Goal: Information Seeking & Learning: Learn about a topic

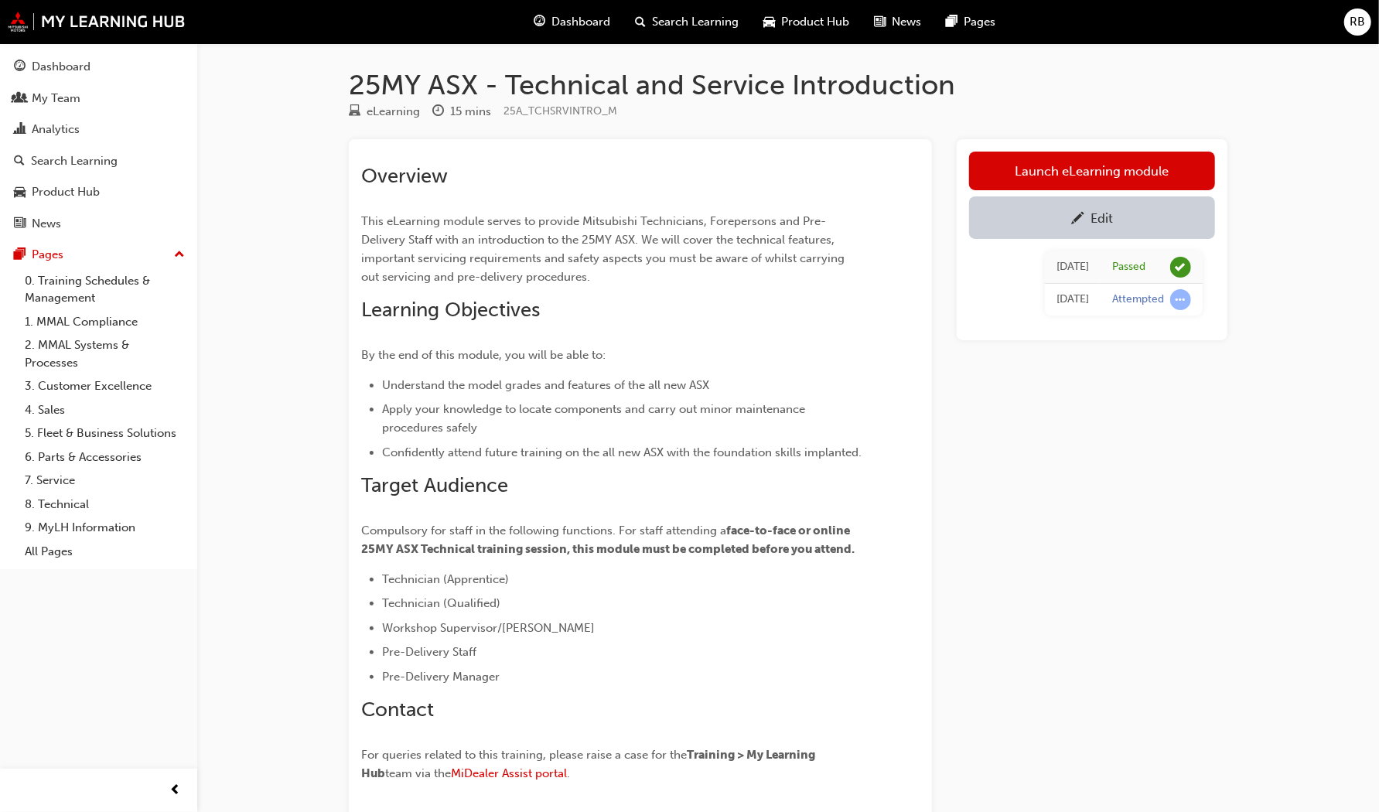
scroll to position [124, 0]
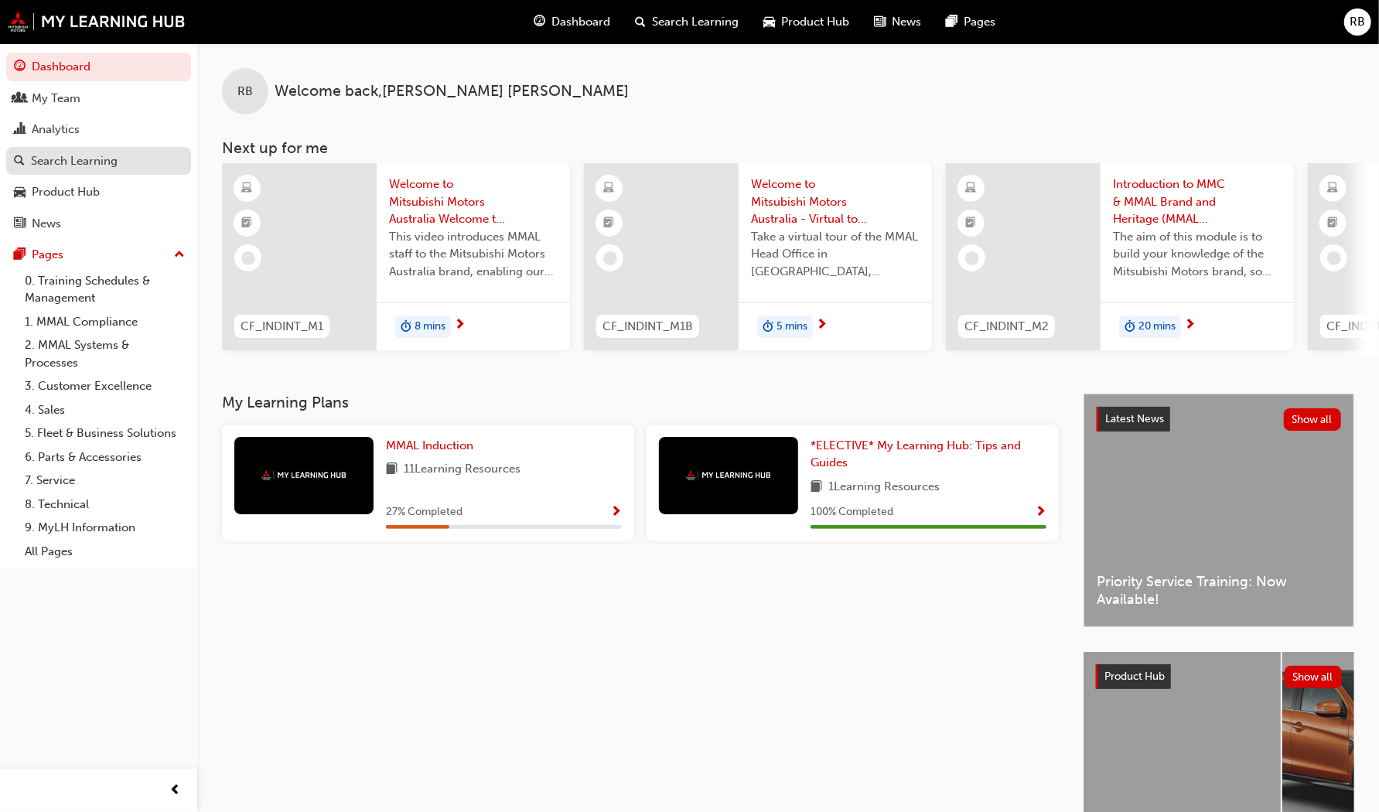
click at [62, 159] on div "Search Learning" at bounding box center [74, 161] width 87 height 18
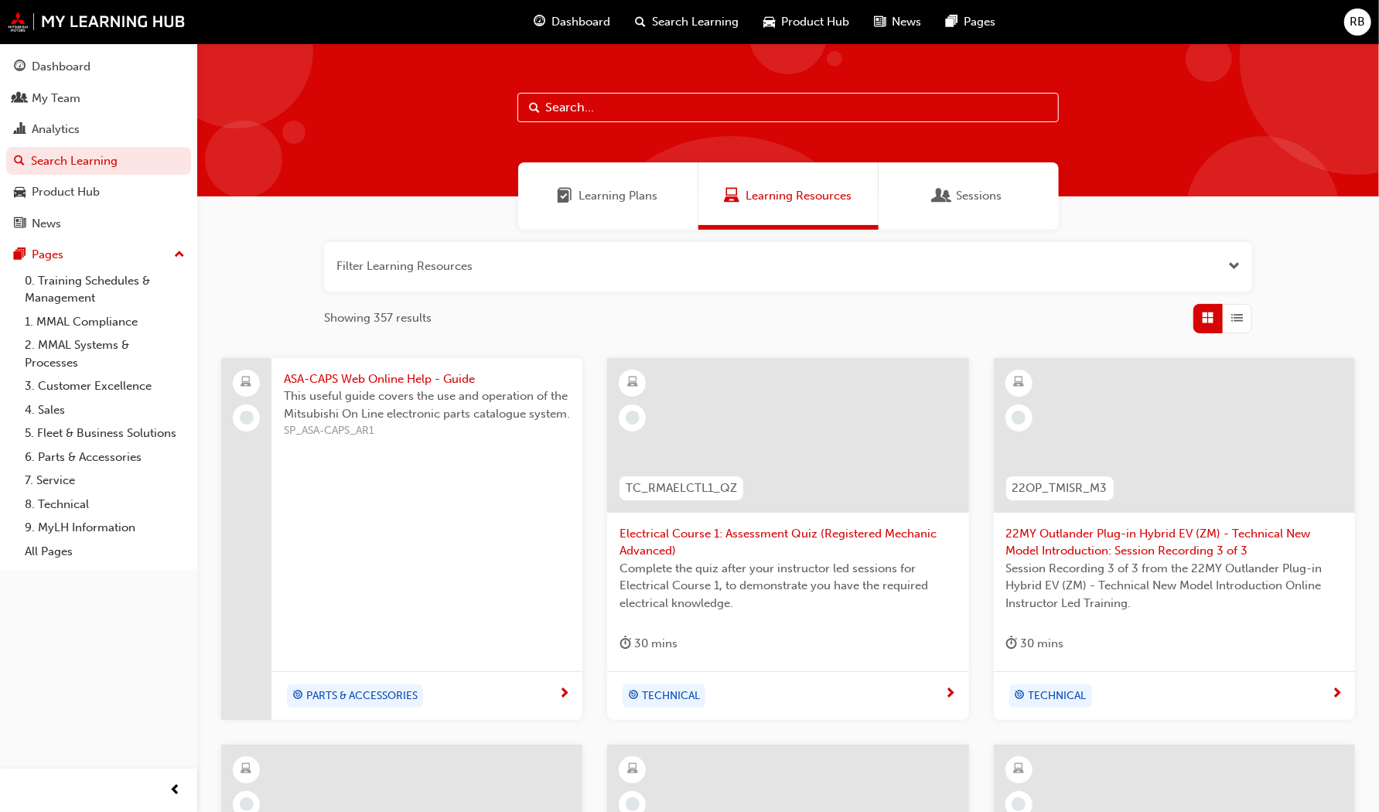
click at [605, 107] on input "text" at bounding box center [787, 107] width 541 height 29
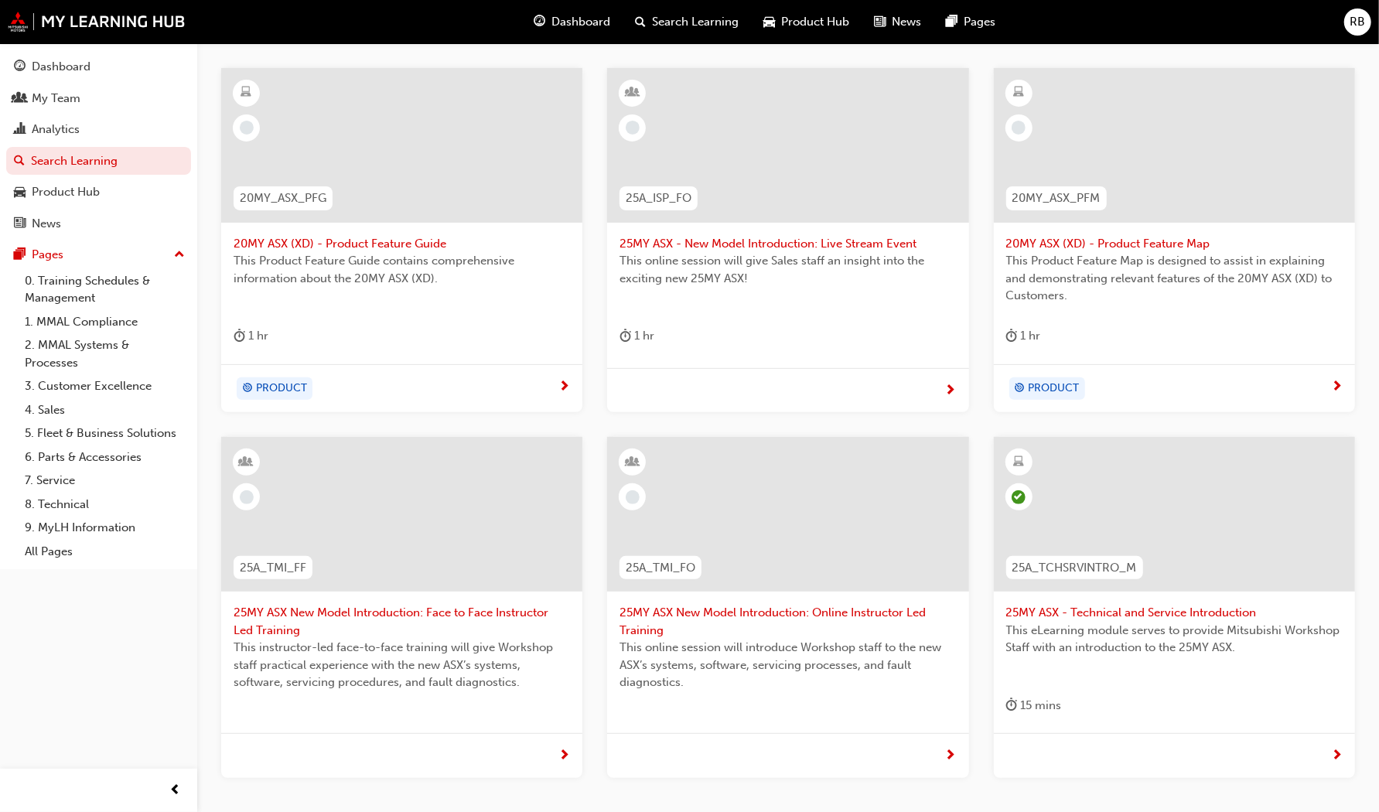
scroll to position [312, 0]
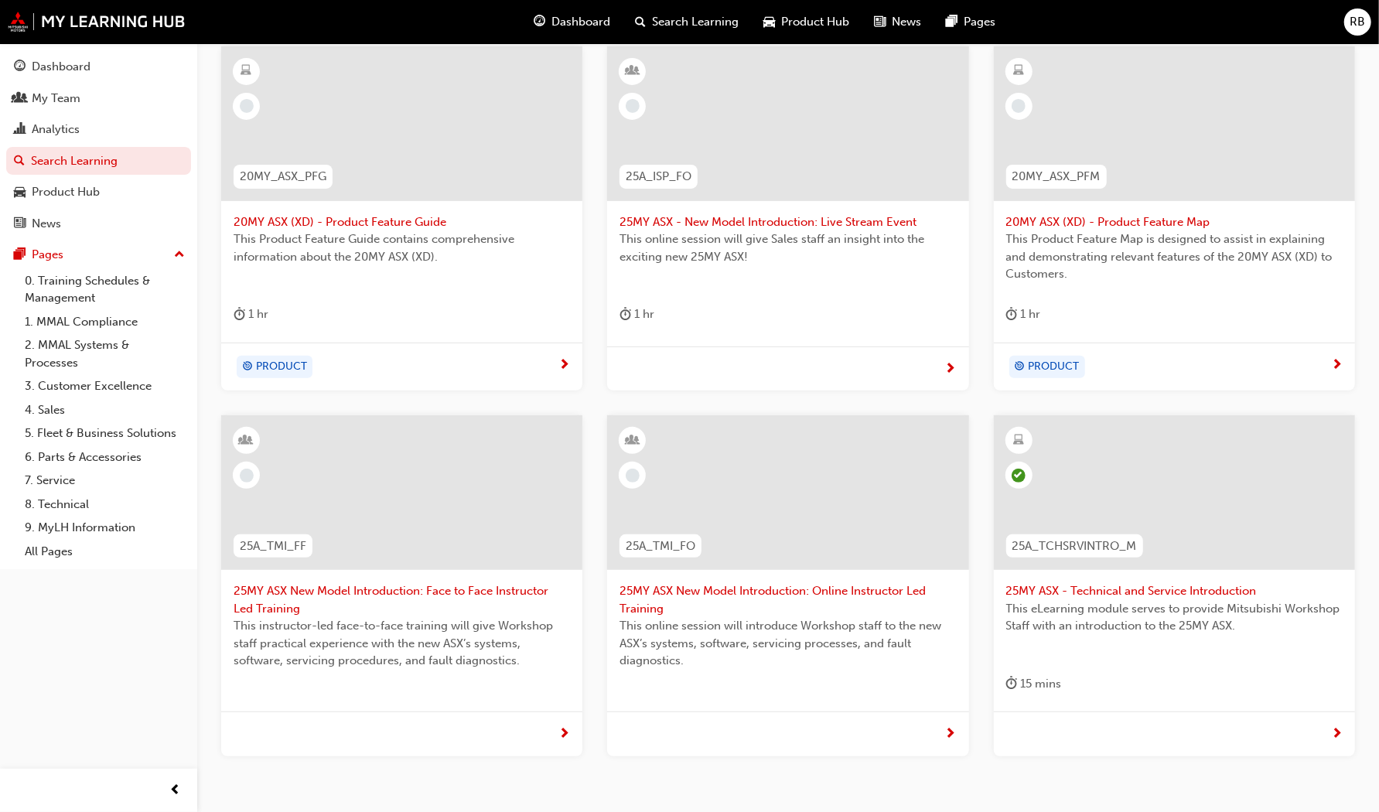
type input "asx"
click at [1070, 588] on span "25MY ASX - Technical and Service Introduction" at bounding box center [1174, 591] width 336 height 18
